Goal: Task Accomplishment & Management: Use online tool/utility

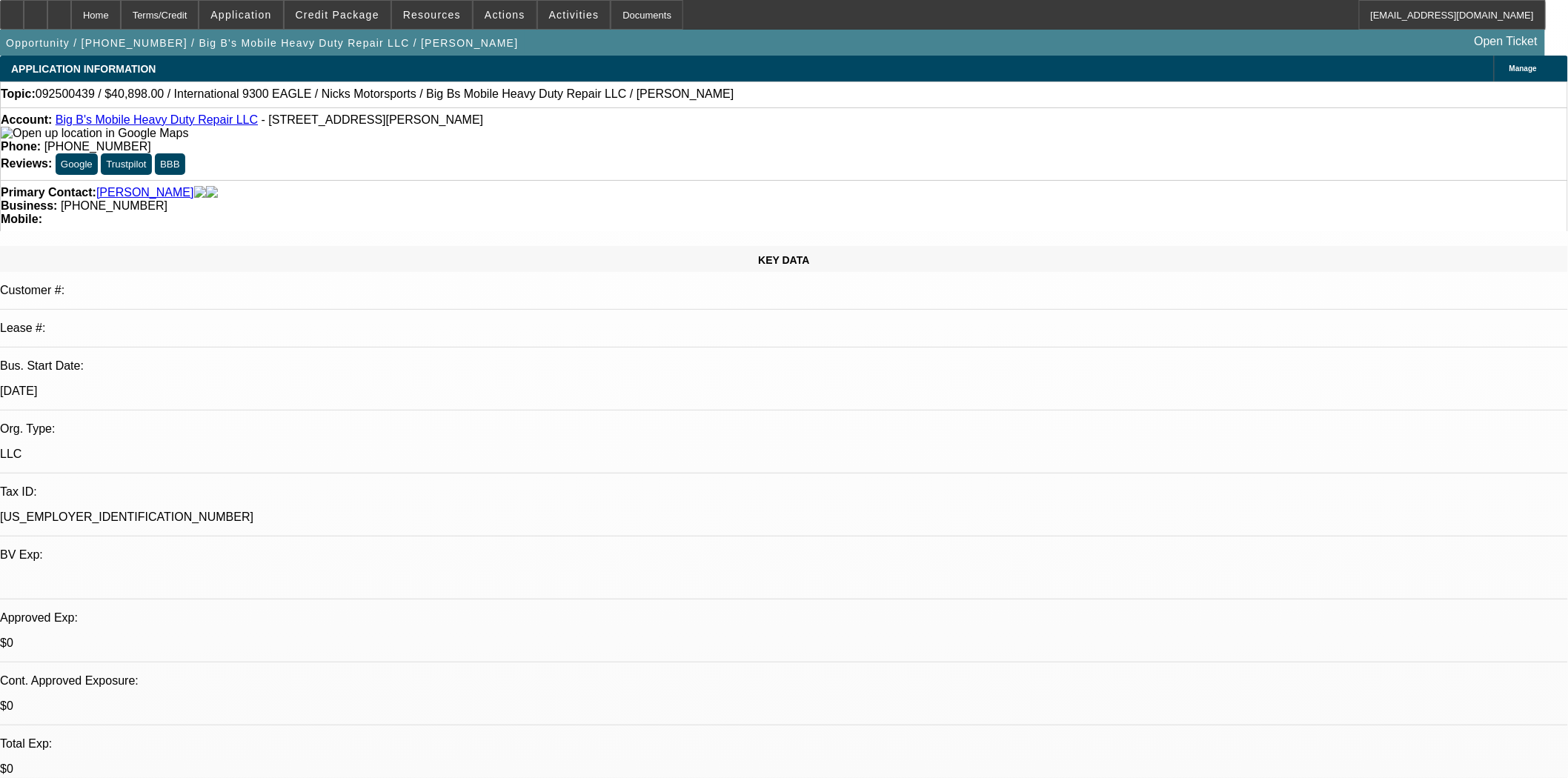
select select "0"
select select "0.1"
select select "0"
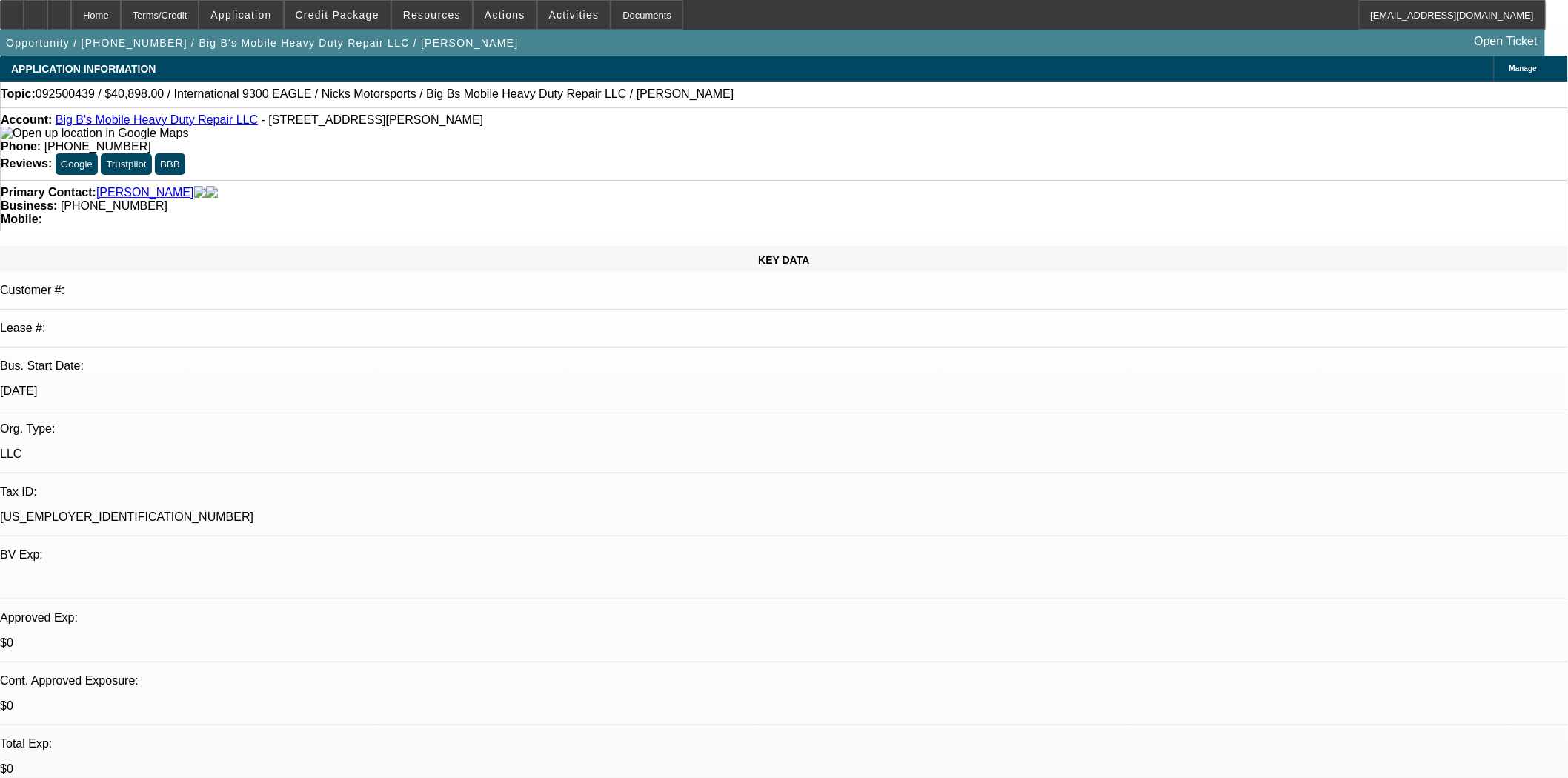
select select "0.1"
select select "0"
select select "0.1"
select select "0.2"
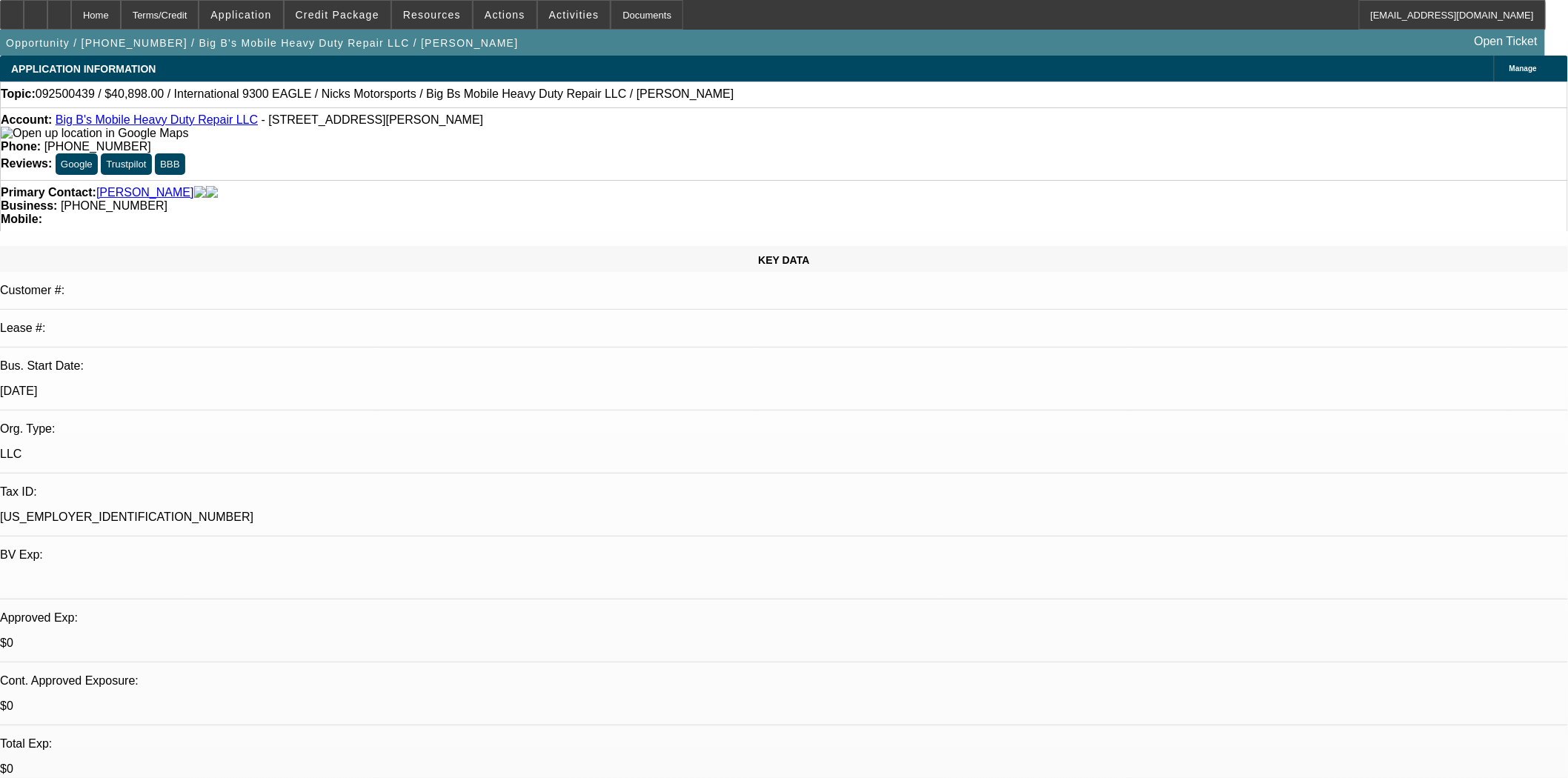
select select "0"
select select "0.1"
select select "1"
select select "4"
select select "1"
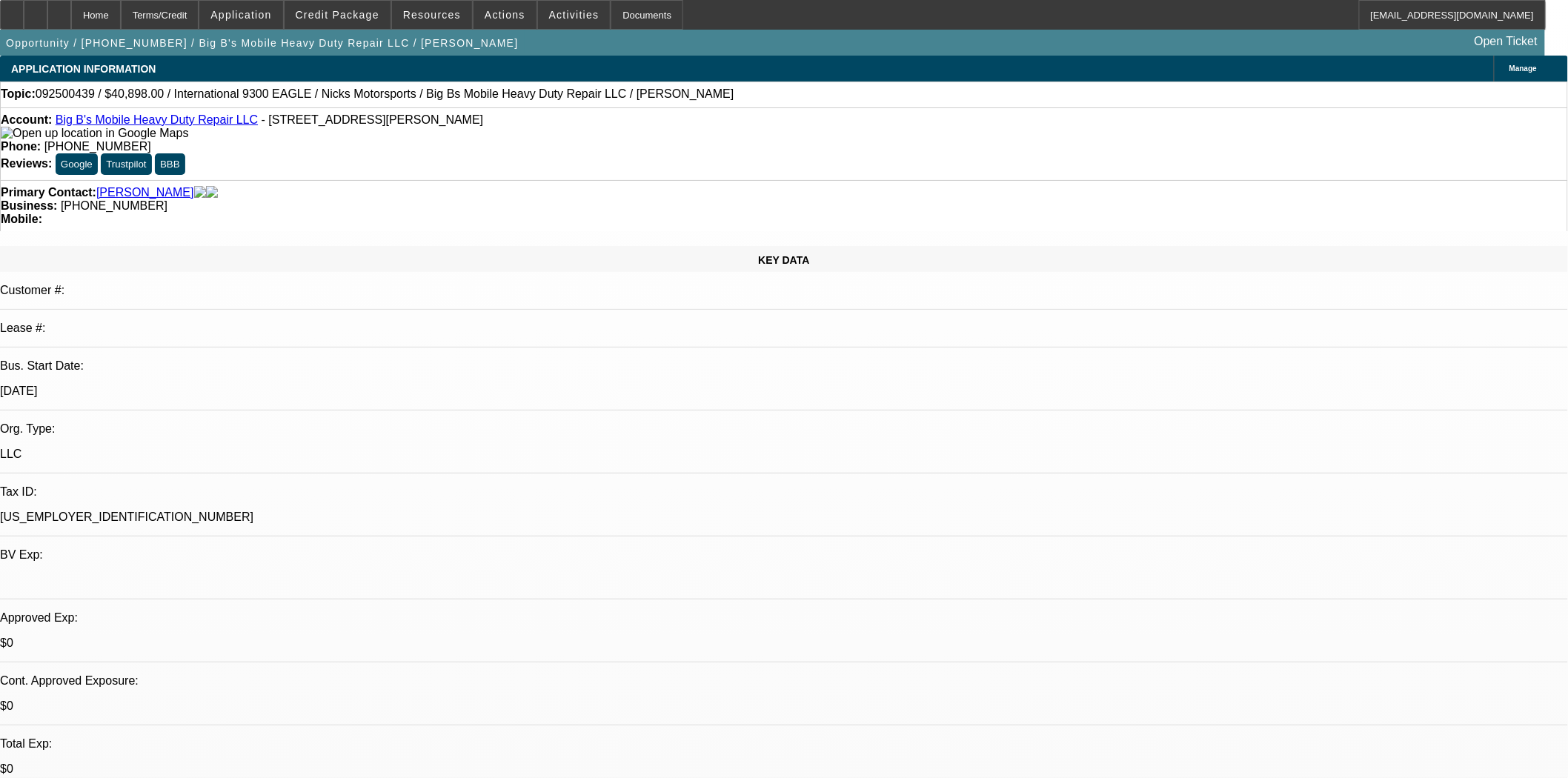
select select "4"
select select "1"
select select "4"
select select "1"
select select "4"
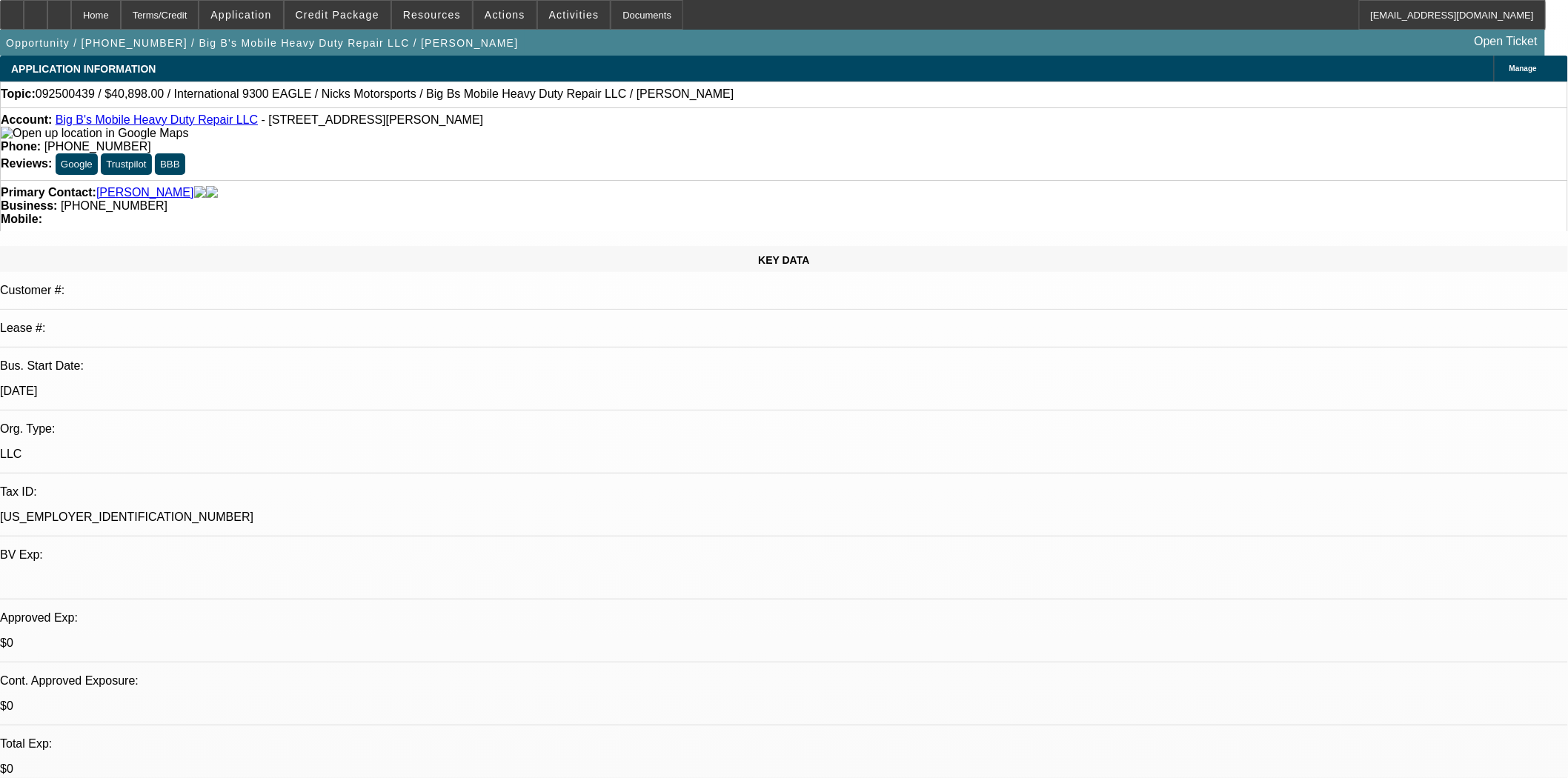
select select "1"
click at [19, 17] on div at bounding box center [12, 15] width 23 height 30
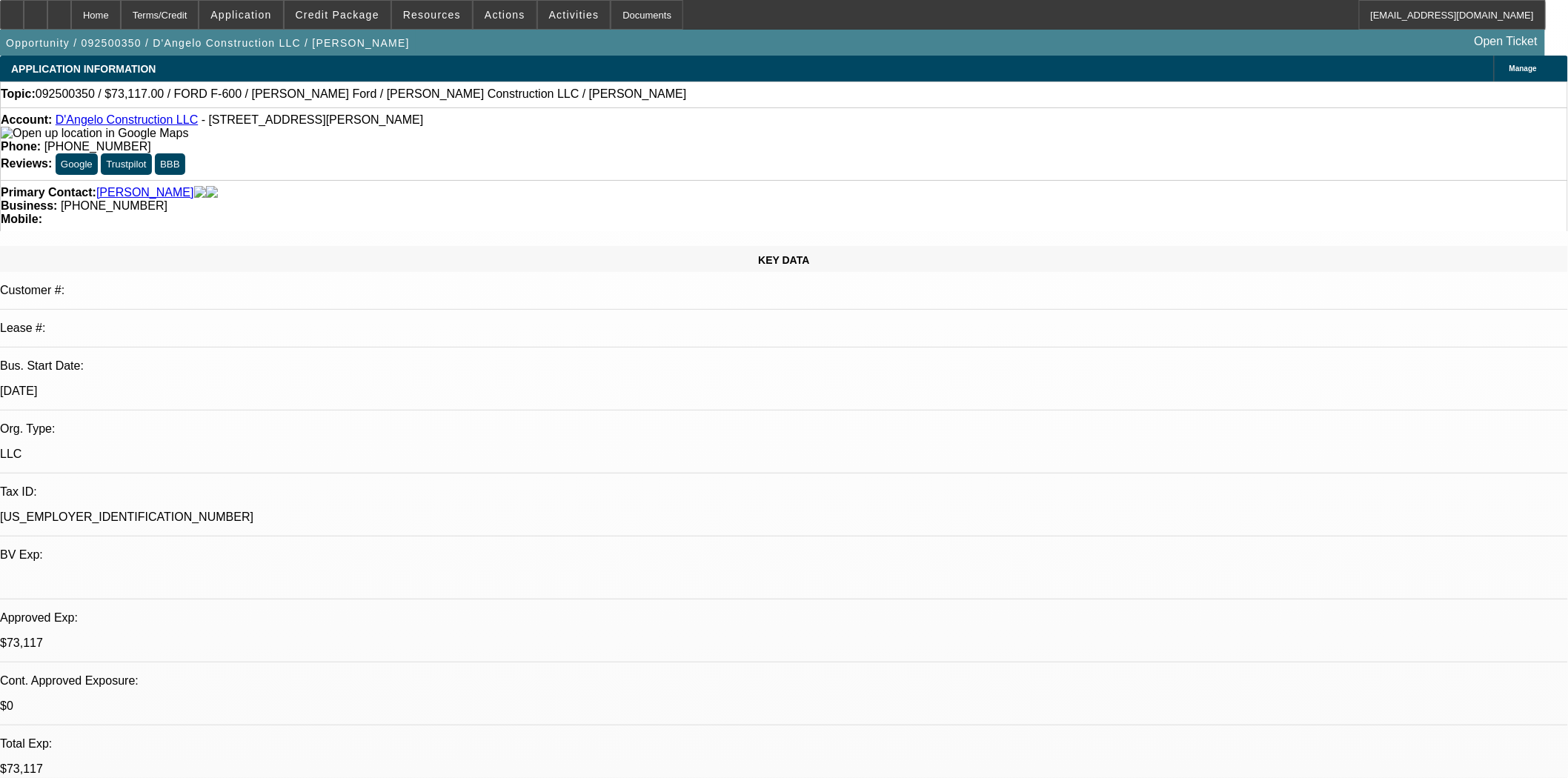
select select "0"
select select "2"
select select "0.1"
select select "4"
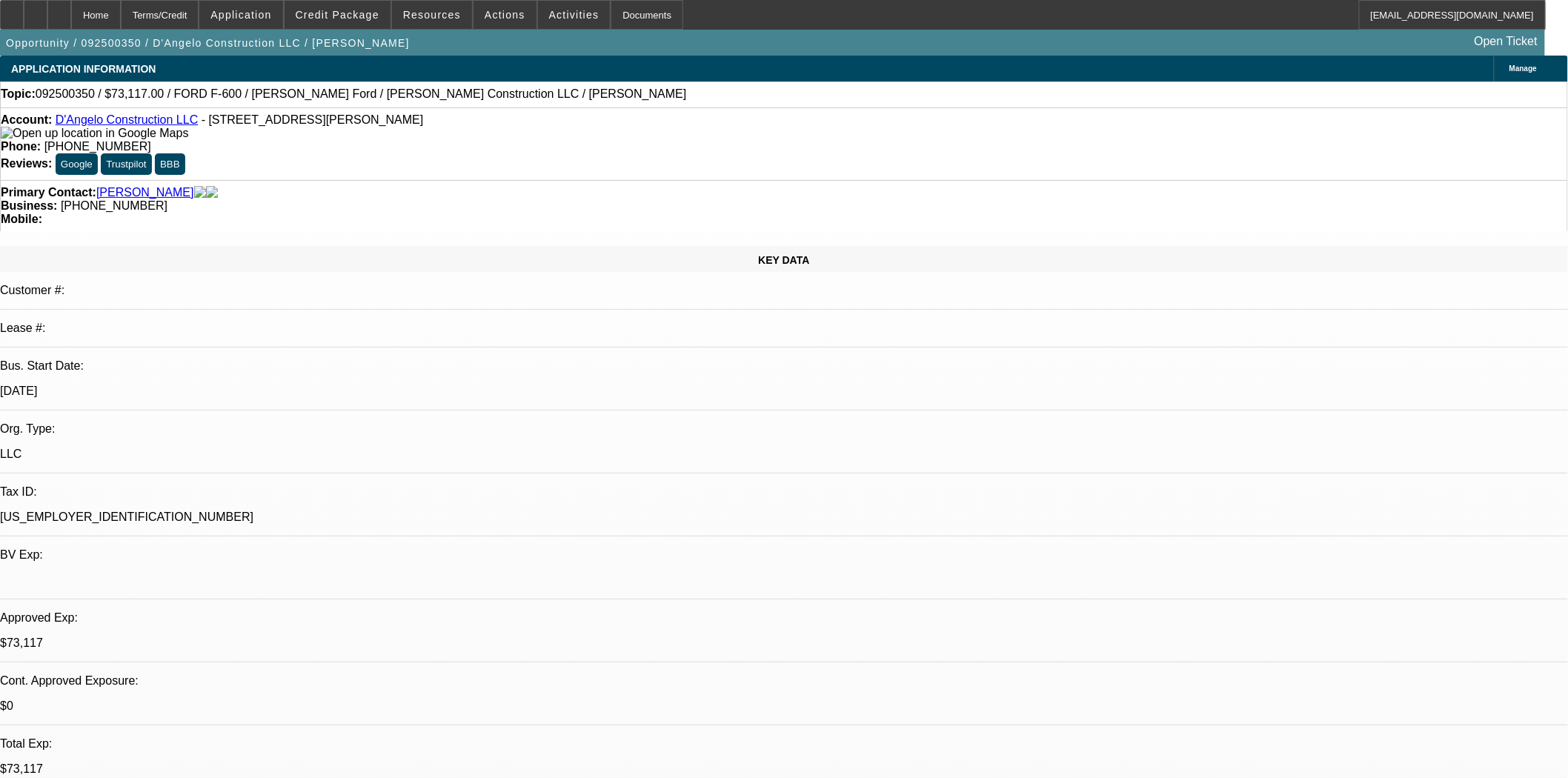
select select "0"
select select "2"
select select "0.1"
select select "4"
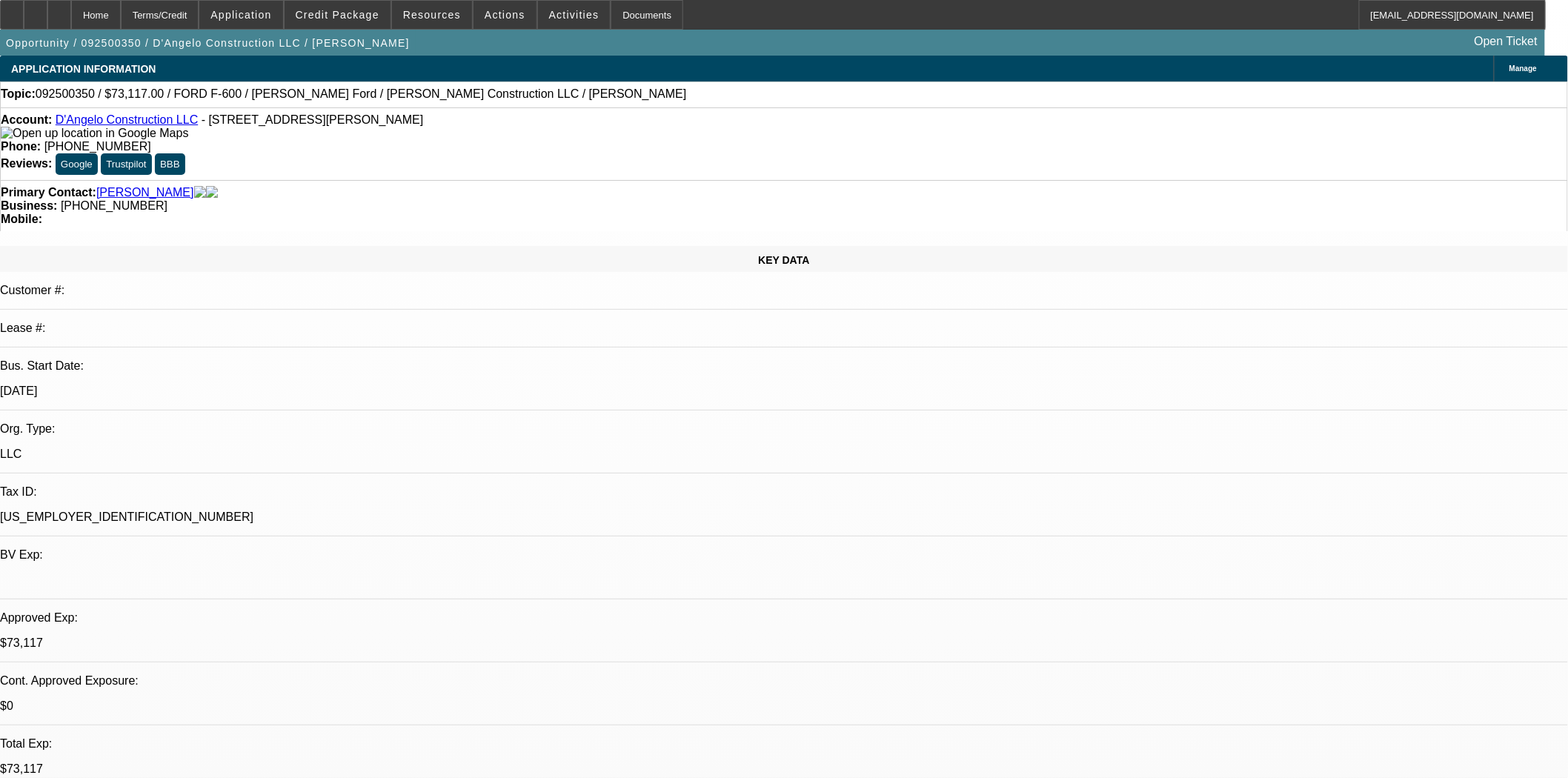
select select "0"
select select "2"
select select "0.1"
select select "4"
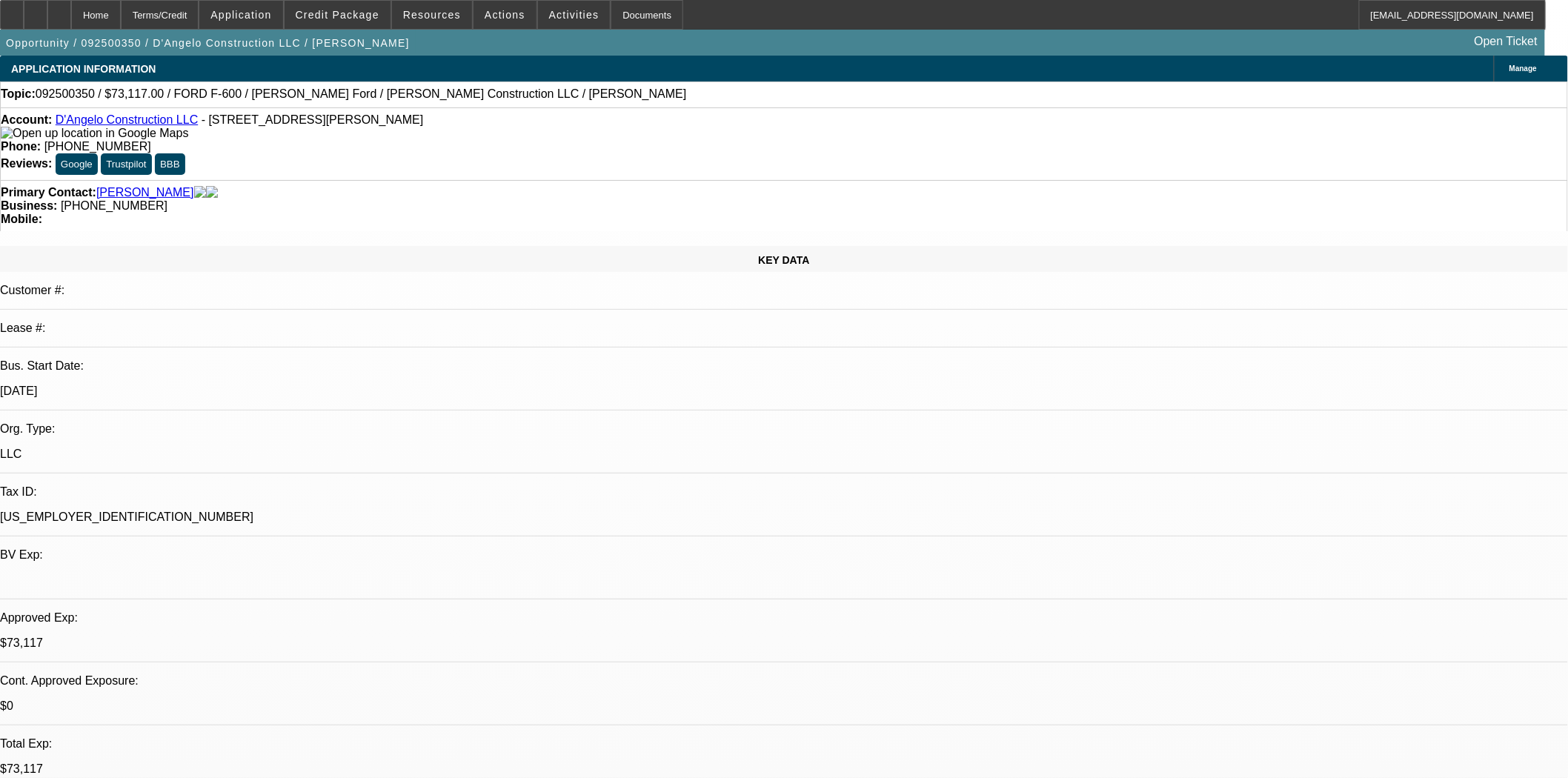
select select "0"
select select "3"
select select "0.1"
select select "4"
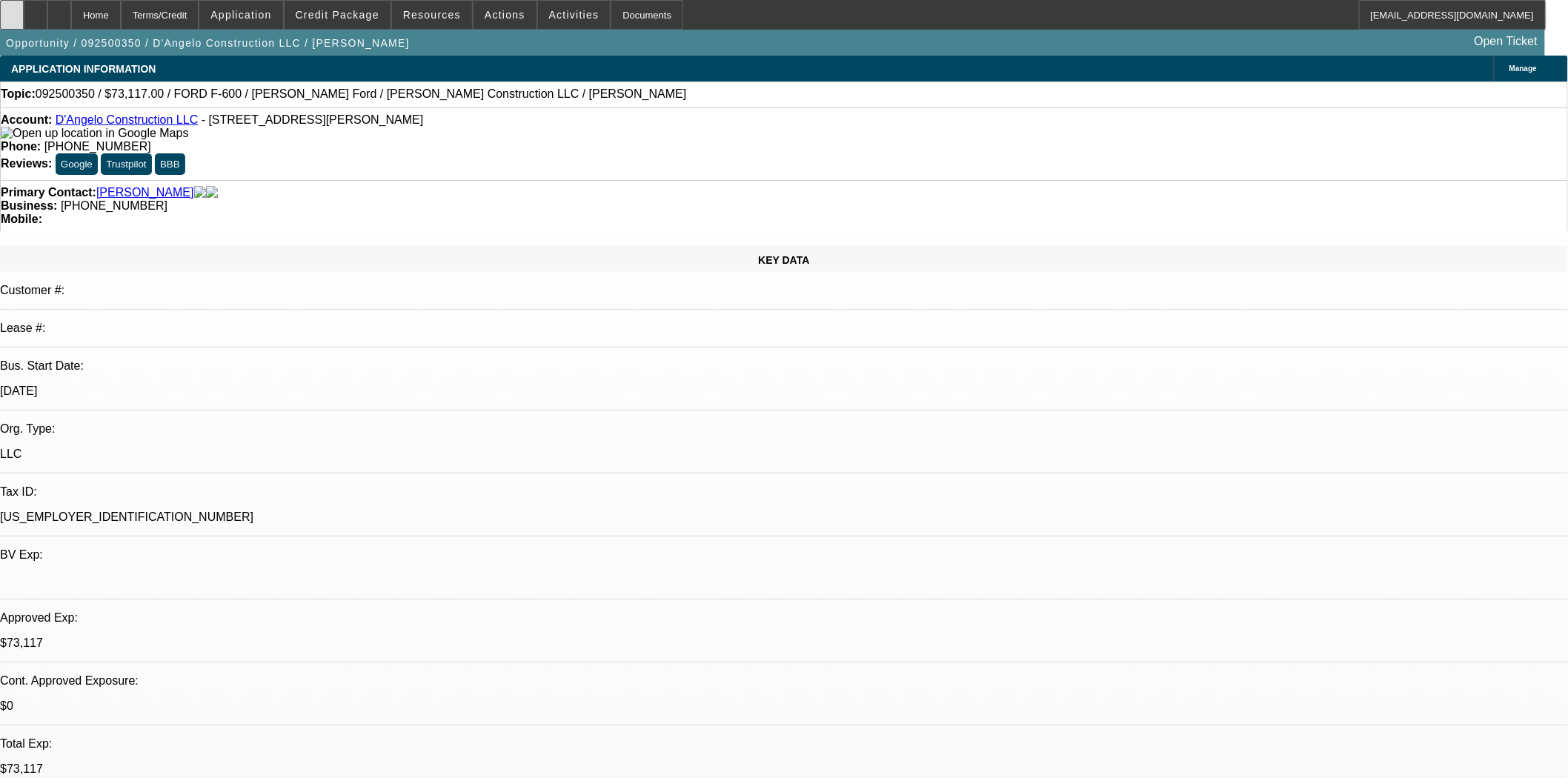
click at [18, 6] on div at bounding box center [12, 15] width 23 height 30
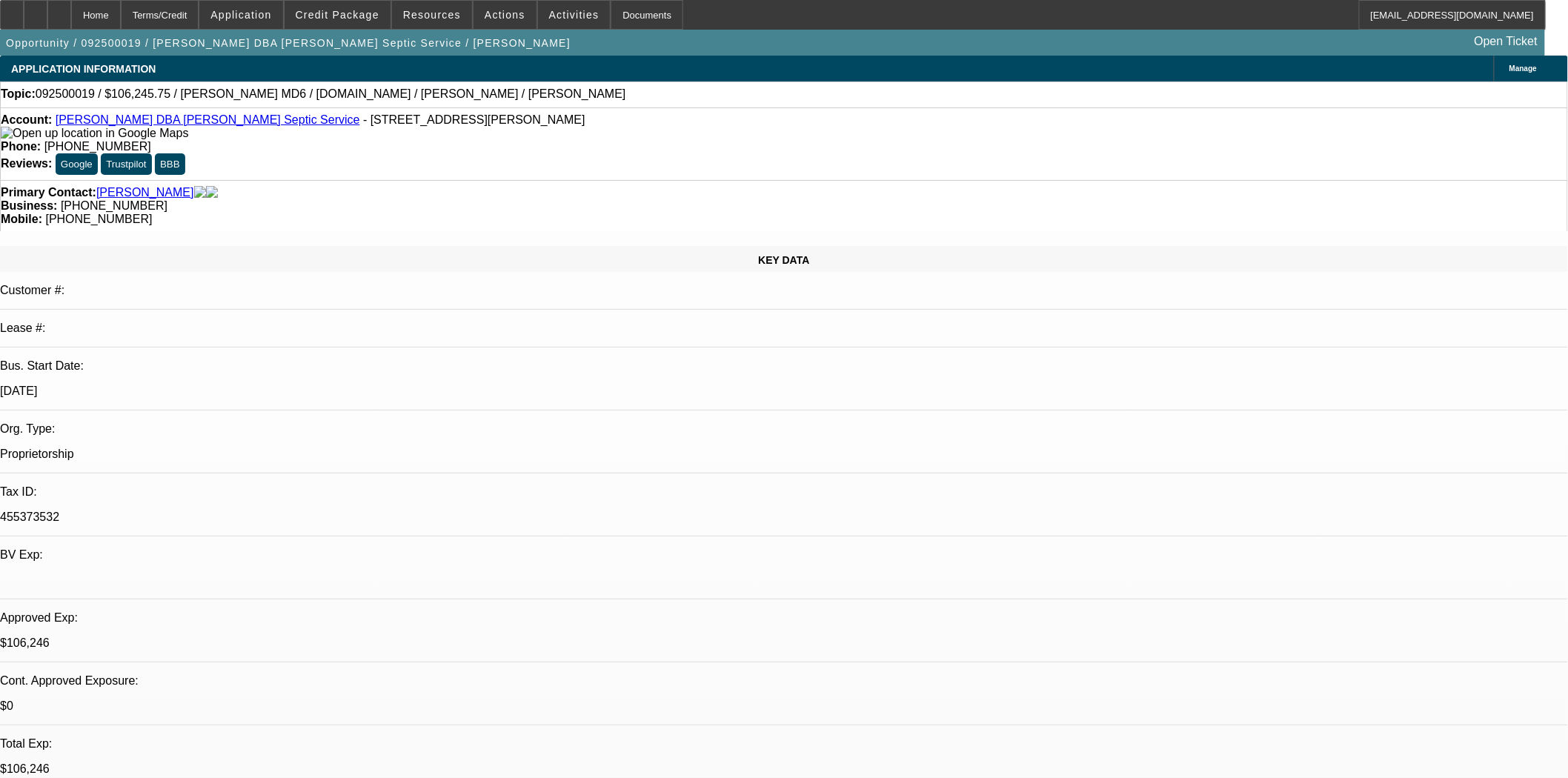
select select "0"
select select "3"
select select "0"
select select "6"
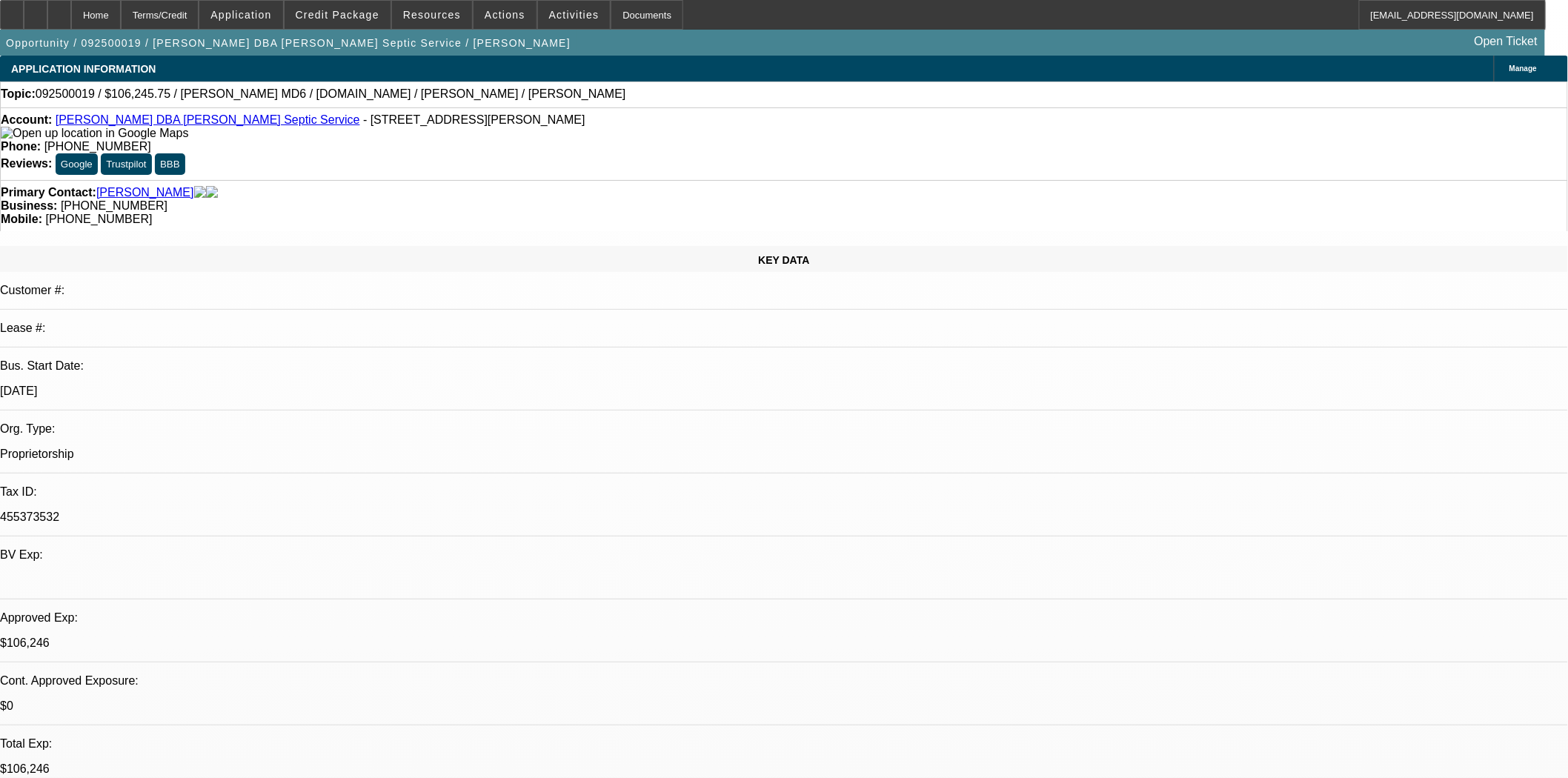
select select "0"
select select "3"
select select "0"
select select "6"
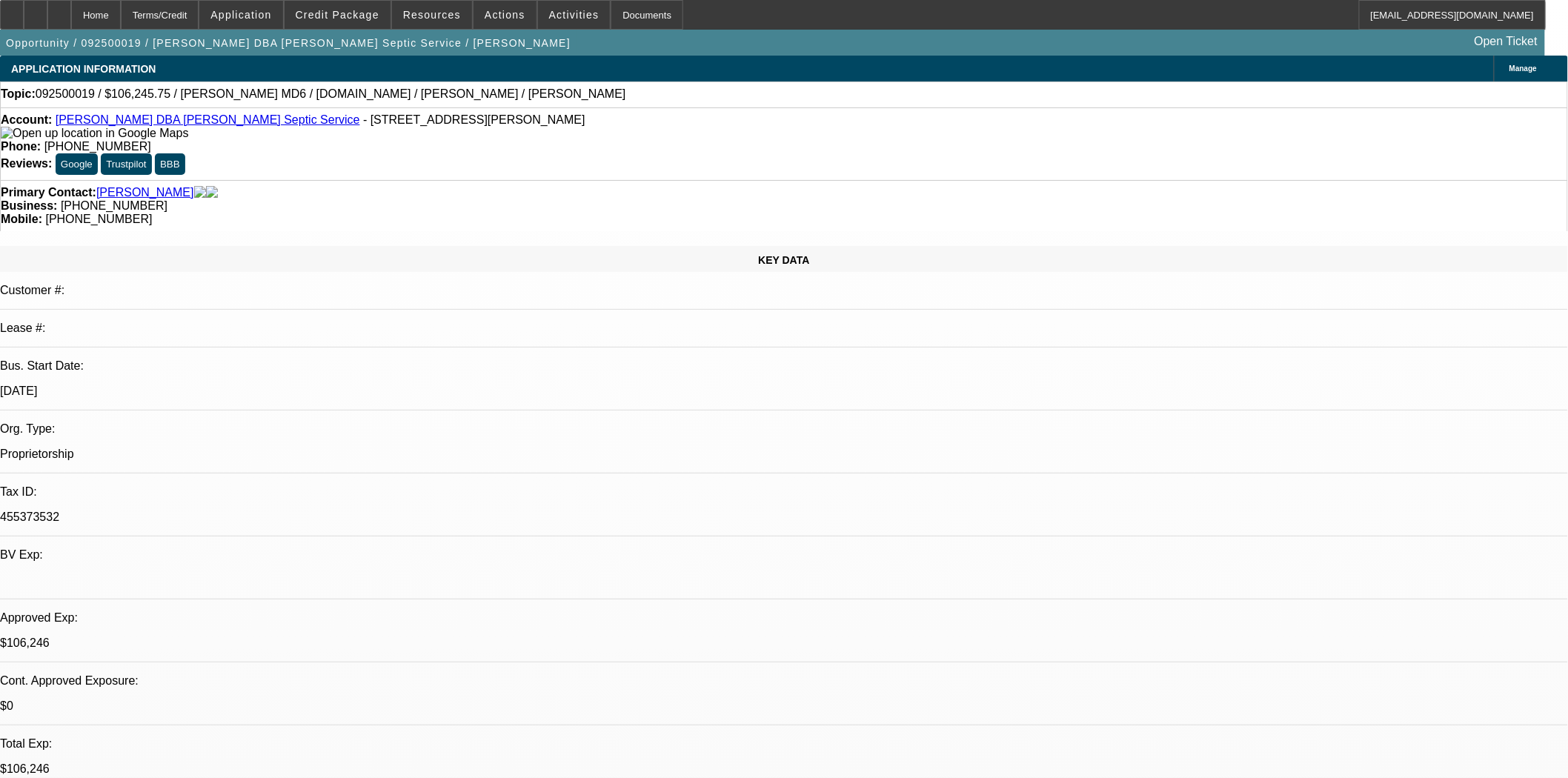
select select "0.15"
select select "2"
select select "0.1"
select select "4"
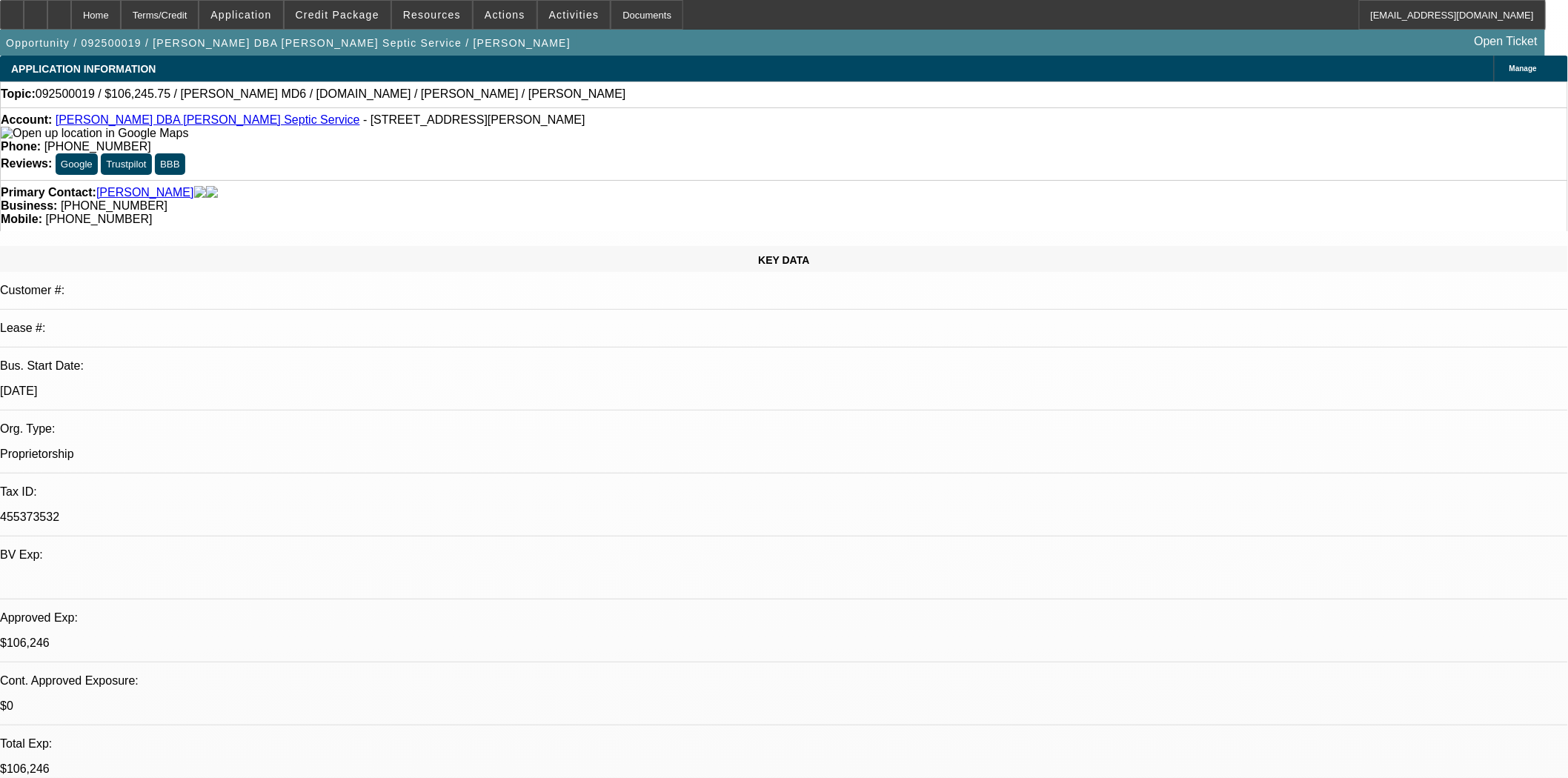
select select "2"
select select "0.1"
select select "4"
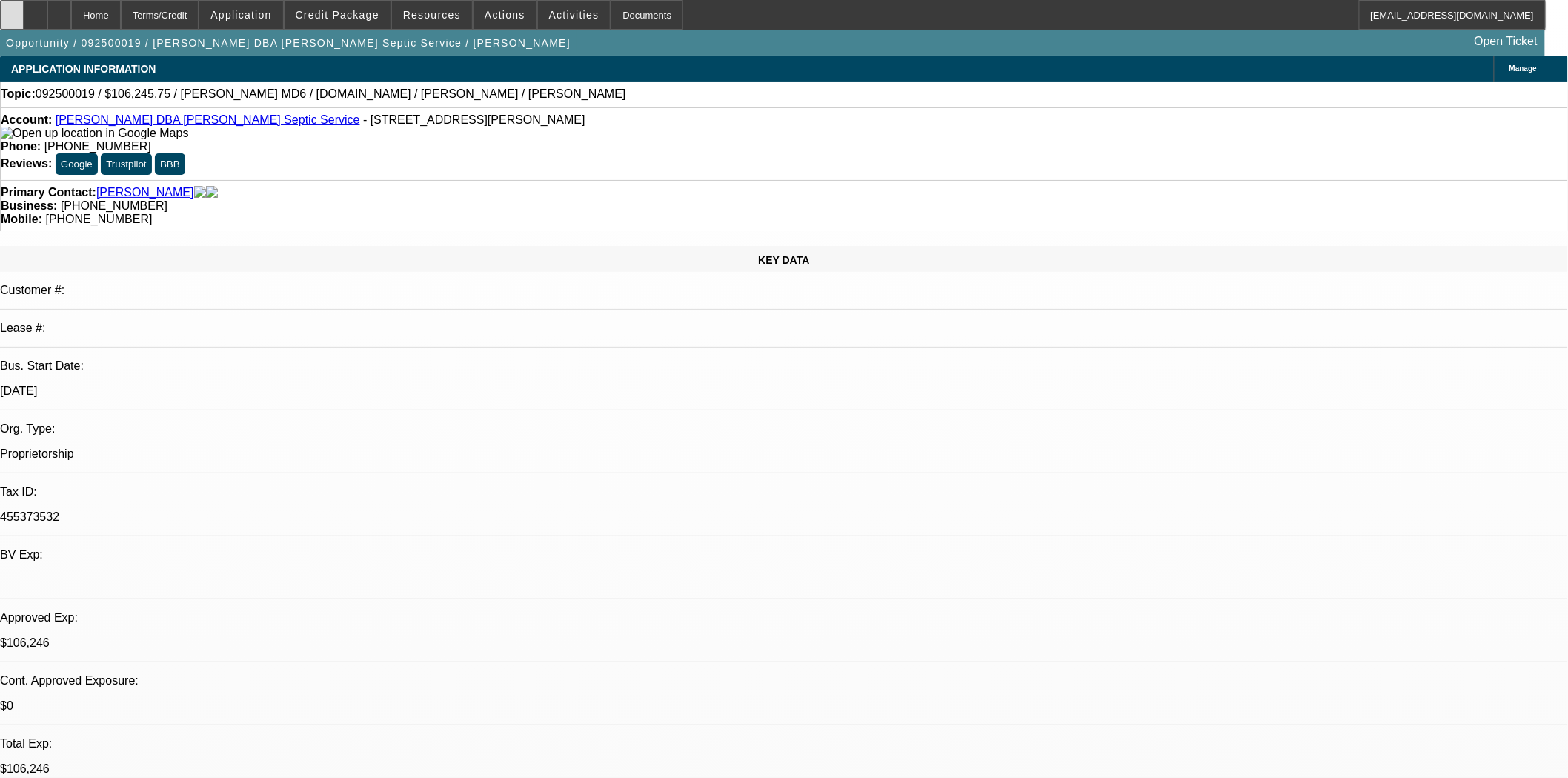
click at [12, 9] on icon at bounding box center [12, 9] width 0 height 0
